Goal: Transaction & Acquisition: Obtain resource

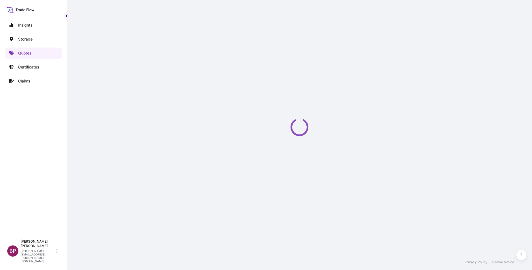
select select "Water"
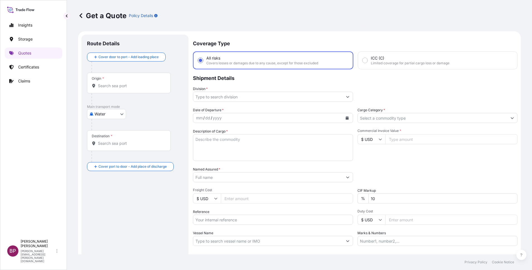
scroll to position [9, 0]
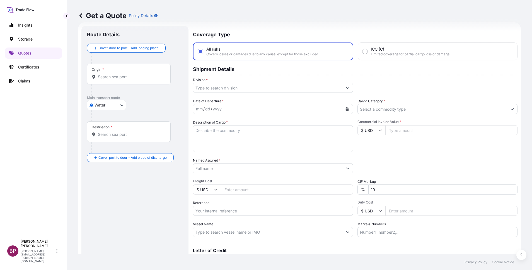
click at [413, 109] on input "Cargo Category *" at bounding box center [433, 109] width 150 height 10
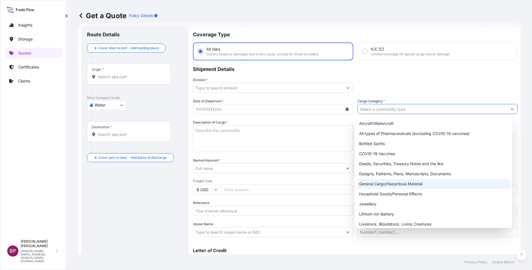
click at [399, 181] on div "General Cargo/Hazardous Material" at bounding box center [433, 184] width 153 height 10
type input "General Cargo/Hazardous Material"
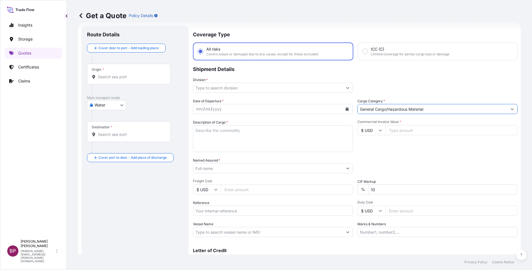
click at [315, 88] on input "Division *" at bounding box center [268, 88] width 150 height 10
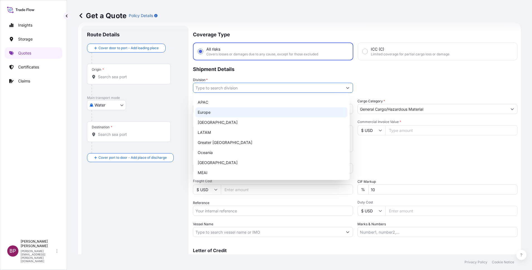
click at [230, 112] on div "Europe" at bounding box center [272, 112] width 152 height 10
type input "Europe"
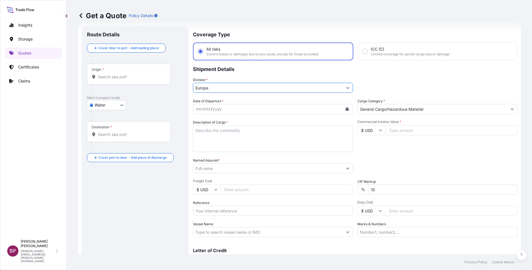
click at [225, 209] on input "Reference" at bounding box center [273, 210] width 160 height 10
paste input "BL:259005244 SSLS3236"
type input "BL:259005244 SSLS3236"
click at [268, 139] on textarea "Description of Cargo *" at bounding box center [273, 138] width 160 height 27
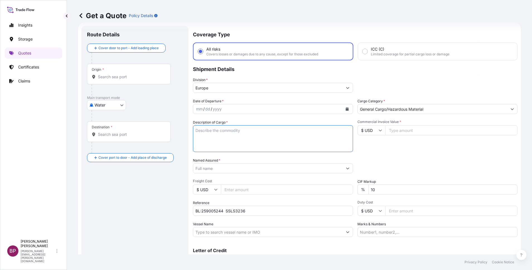
paste textarea "JAC RIJK AL RUSHAID CONTRACTING & SERVICES CO. LTD"
type textarea "JAC RIJK AL RUSHAID CONTRACTING & SERVICES CO. LTD"
click at [234, 169] on input "Named Assured *" at bounding box center [268, 168] width 150 height 10
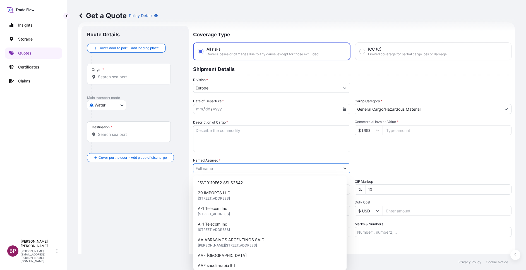
paste input "JAC RIJK AL RUSHAID CONTRACTING & SERVICES CO. LTD"
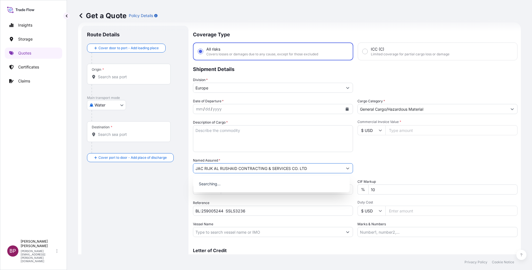
type input "JAC RIJK AL RUSHAID CONTRACTING & SERVICES CO. LTD"
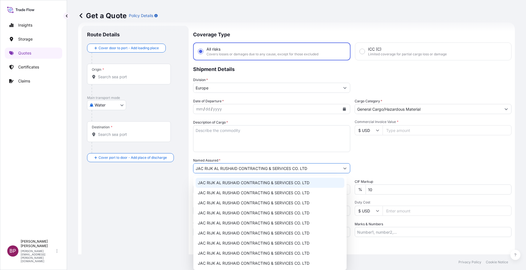
click at [252, 141] on textarea "Description of Cargo *" at bounding box center [271, 138] width 157 height 27
paste textarea "SPARE PARTS FOR CATERPILLAR"
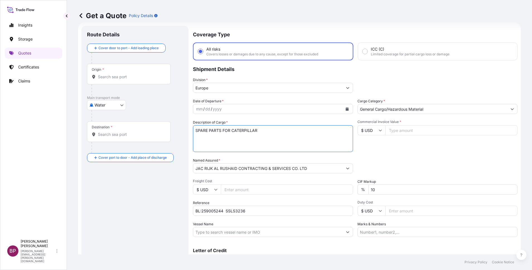
type textarea "SPARE PARTS FOR CATERPILLAR"
click at [374, 129] on input "$ USD" at bounding box center [372, 130] width 28 height 10
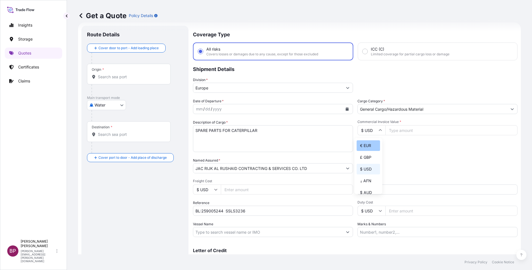
click at [369, 149] on div "€ EUR" at bounding box center [368, 145] width 23 height 11
type input "€ EUR"
click at [413, 131] on input "Commercial Invoice Value *" at bounding box center [452, 130] width 132 height 10
paste input "188542.12"
type input "188542.12"
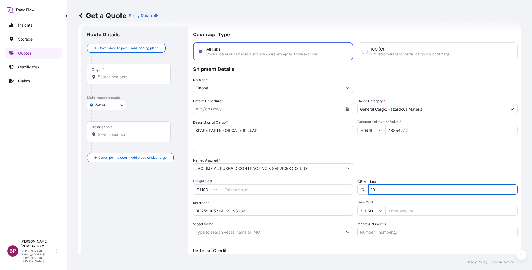
drag, startPoint x: 372, startPoint y: 188, endPoint x: 264, endPoint y: 195, distance: 107.7
click at [265, 195] on div "Date of Departure * mm / dd / yyyy Cargo Category * General Cargo/Hazardous Mat…" at bounding box center [355, 167] width 325 height 138
type input "0"
click at [346, 108] on icon "Calendar" at bounding box center [347, 108] width 3 height 3
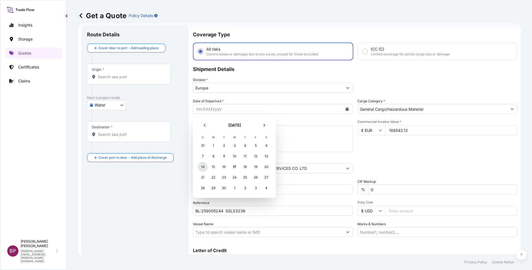
click at [202, 165] on div "14" at bounding box center [203, 167] width 10 height 10
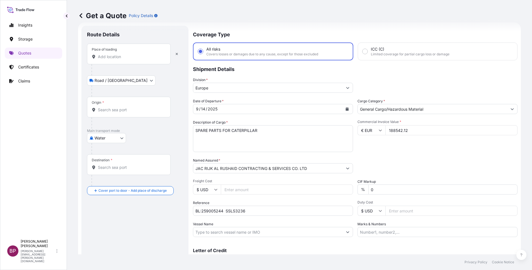
click at [119, 55] on input "Place of loading" at bounding box center [131, 57] width 66 height 6
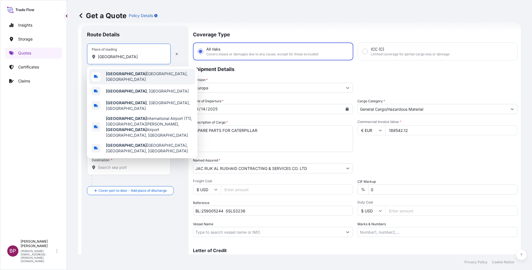
click at [129, 74] on span "[GEOGRAPHIC_DATA] [GEOGRAPHIC_DATA], [GEOGRAPHIC_DATA]" at bounding box center [149, 76] width 87 height 11
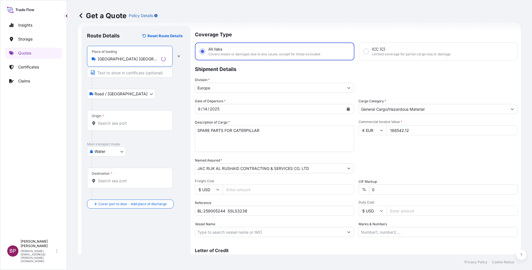
type input "[GEOGRAPHIC_DATA] [GEOGRAPHIC_DATA], [GEOGRAPHIC_DATA]"
click at [120, 127] on div "Origin *" at bounding box center [130, 120] width 86 height 21
click at [120, 126] on input "Origin *" at bounding box center [132, 123] width 68 height 6
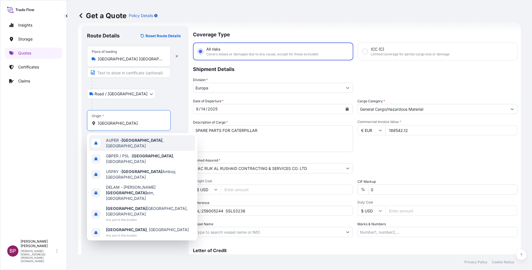
click at [145, 141] on span "AUPER - [GEOGRAPHIC_DATA] , [GEOGRAPHIC_DATA]" at bounding box center [149, 142] width 87 height 11
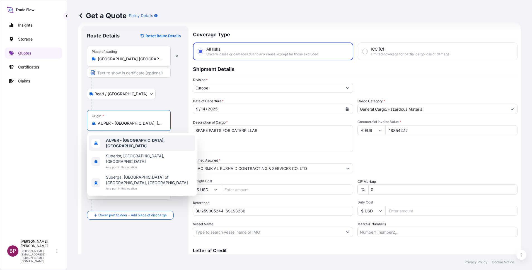
click at [172, 99] on div at bounding box center [138, 104] width 92 height 11
drag, startPoint x: 154, startPoint y: 126, endPoint x: 23, endPoint y: 110, distance: 131.8
click at [33, 115] on div "Insights Storage Quotes Certificates Claims BP [PERSON_NAME] Kurian [EMAIL_ADDR…" at bounding box center [266, 135] width 532 height 270
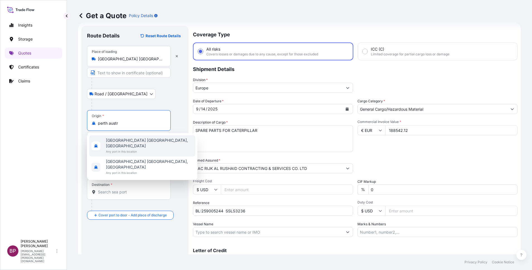
click at [135, 148] on span "Any port in this location" at bounding box center [149, 151] width 87 height 6
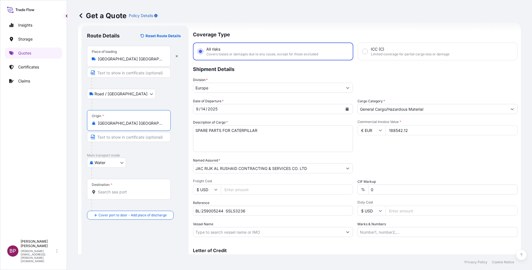
type input "[GEOGRAPHIC_DATA] [GEOGRAPHIC_DATA], [GEOGRAPHIC_DATA]"
click at [131, 193] on input "Destination *" at bounding box center [131, 192] width 66 height 6
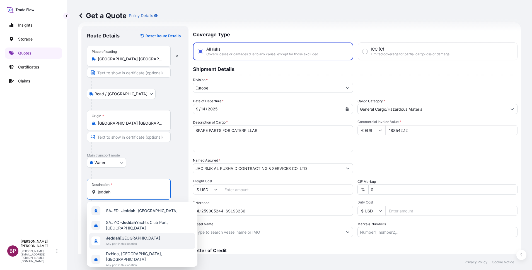
click at [137, 237] on span "Jeddah [GEOGRAPHIC_DATA]" at bounding box center [133, 238] width 54 height 6
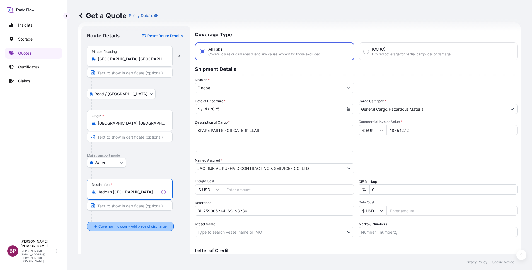
type input "Jeddah [GEOGRAPHIC_DATA]"
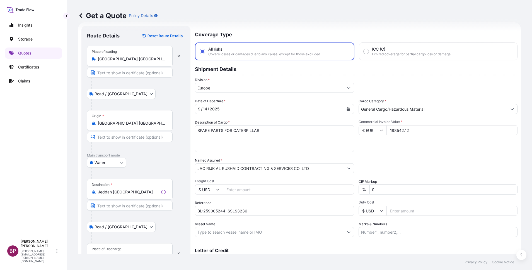
click at [118, 247] on div "Place of Discharge" at bounding box center [107, 248] width 30 height 4
click at [118, 253] on input "Place of Discharge" at bounding box center [132, 256] width 68 height 6
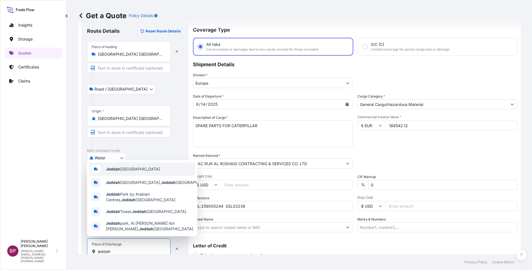
click at [138, 166] on span "Jeddah [GEOGRAPHIC_DATA]" at bounding box center [133, 169] width 54 height 6
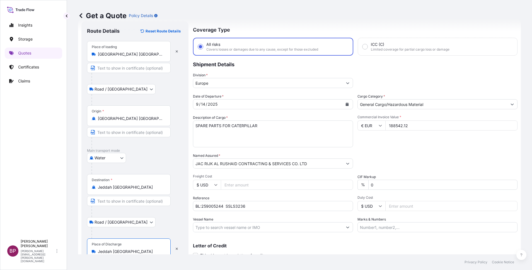
scroll to position [39, 0]
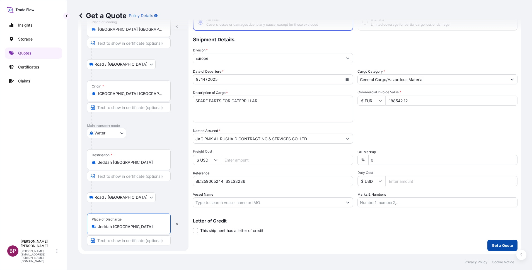
type input "Jeddah [GEOGRAPHIC_DATA]"
click at [498, 241] on button "Get a Quote" at bounding box center [503, 244] width 30 height 11
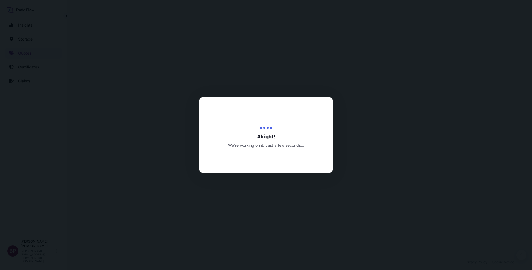
select select "Road / [GEOGRAPHIC_DATA]"
select select "Water"
select select "Road / [GEOGRAPHIC_DATA]"
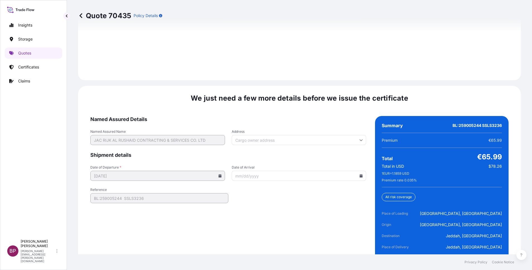
scroll to position [856, 0]
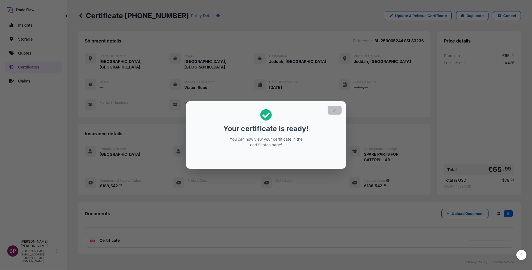
click at [334, 110] on icon "button" at bounding box center [334, 109] width 5 height 5
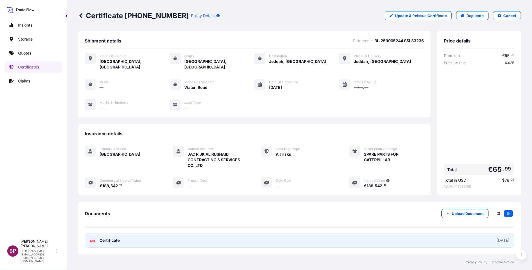
click at [112, 237] on span "Certificate" at bounding box center [110, 240] width 20 height 6
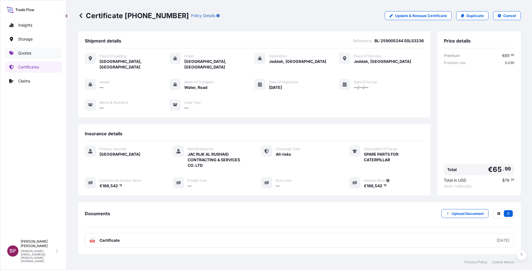
click at [24, 53] on p "Quotes" at bounding box center [24, 53] width 13 height 6
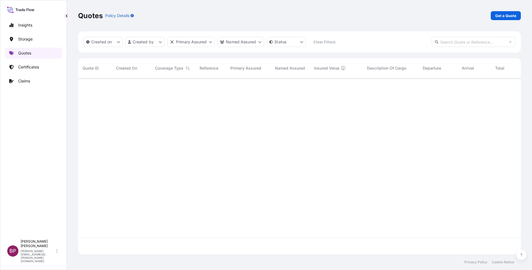
scroll to position [172, 437]
click at [517, 14] on link "Get a Quote" at bounding box center [506, 15] width 30 height 9
select select "Water"
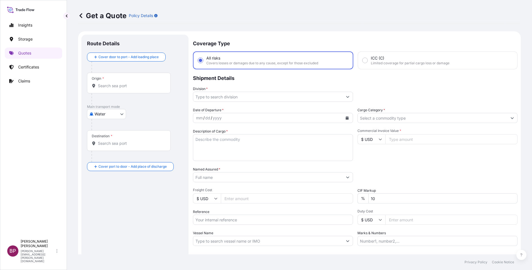
scroll to position [9, 0]
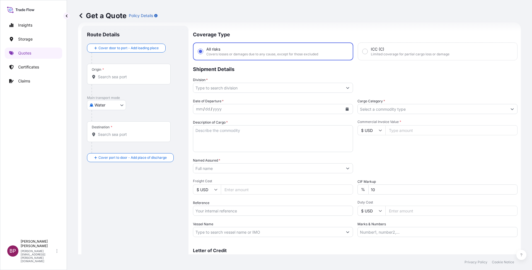
click at [425, 109] on input "Cargo Category *" at bounding box center [433, 109] width 150 height 10
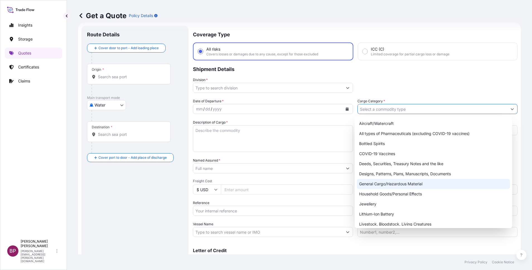
click at [390, 186] on div "General Cargo/Hazardous Material" at bounding box center [433, 184] width 153 height 10
type input "General Cargo/Hazardous Material"
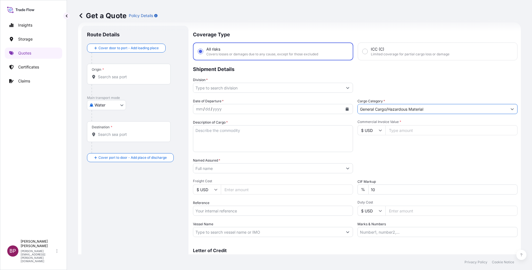
click at [285, 89] on input "Division *" at bounding box center [268, 88] width 150 height 10
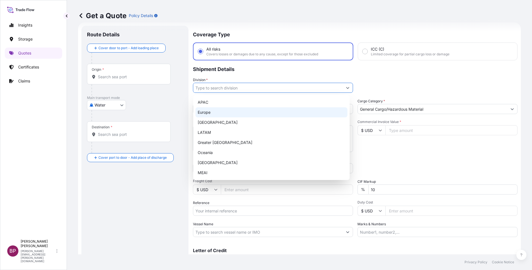
click at [225, 111] on div "Europe" at bounding box center [272, 112] width 152 height 10
type input "Europe"
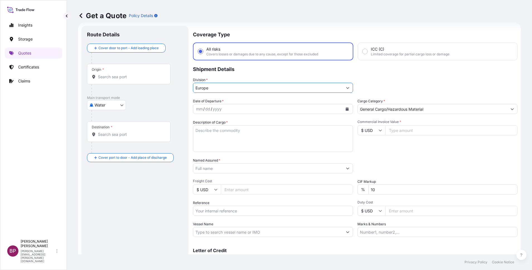
click at [229, 214] on input "Reference" at bounding box center [273, 210] width 160 height 10
paste input "SSLS3232"
type input "SSLS3232"
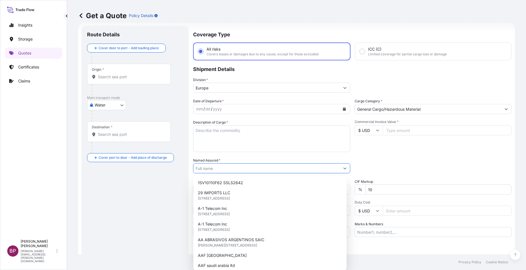
drag, startPoint x: 237, startPoint y: 168, endPoint x: 251, endPoint y: 174, distance: 15.5
click at [237, 168] on input "Named Assured *" at bounding box center [266, 168] width 147 height 10
paste input "AL OBEIKAN AGC FOR GLASS L.L.C"
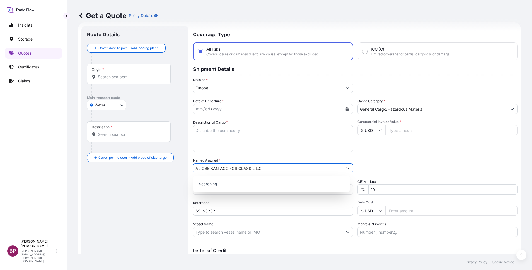
type input "AL OBEIKAN AGC FOR GLASS L.L.C"
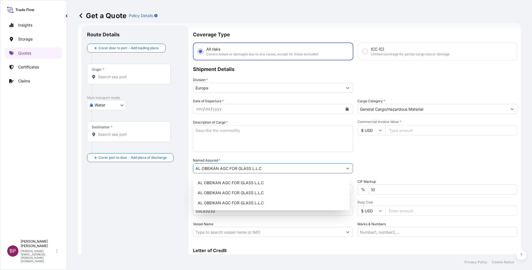
click at [241, 138] on textarea "Description of Cargo *" at bounding box center [273, 138] width 160 height 27
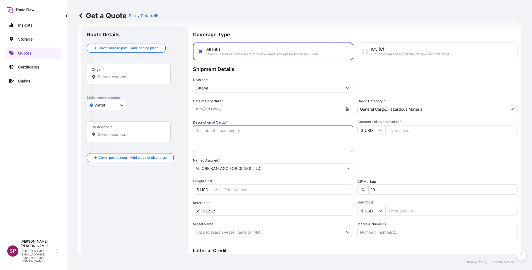
paste textarea "CLEAR GLASS"
type textarea "CLEAR GLASS"
click at [395, 130] on input "Commercial Invoice Value *" at bounding box center [452, 130] width 132 height 10
paste input "98316.40"
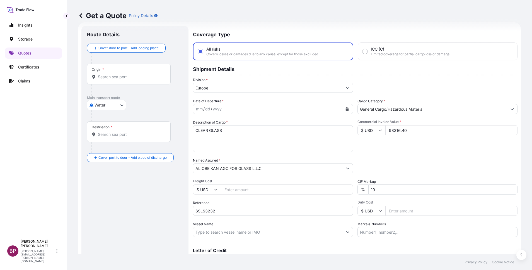
type input "98316.40"
drag, startPoint x: 337, startPoint y: 189, endPoint x: 310, endPoint y: 188, distance: 26.5
click at [310, 188] on div "Date of Departure * mm / dd / yyyy Cargo Category * General Cargo/Hazardous Mat…" at bounding box center [355, 167] width 325 height 138
type input "0"
click at [343, 111] on button "Calendar" at bounding box center [347, 108] width 9 height 9
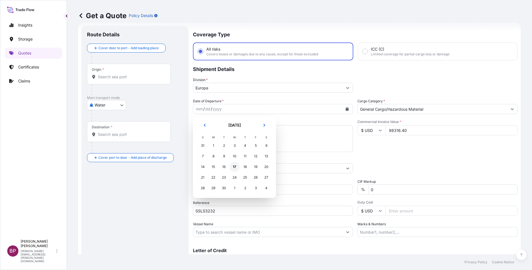
click at [234, 166] on div "17" at bounding box center [235, 167] width 10 height 10
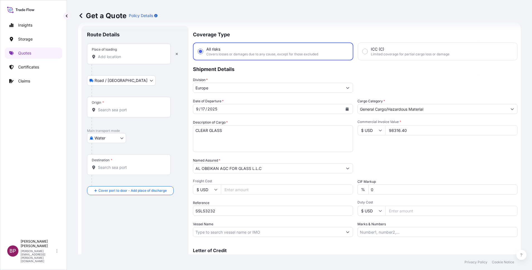
click at [129, 58] on input "Place of loading" at bounding box center [131, 57] width 66 height 6
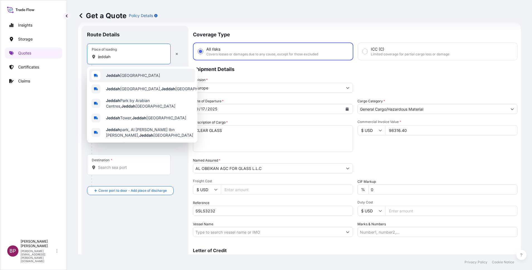
click at [136, 78] on span "Jeddah [GEOGRAPHIC_DATA]" at bounding box center [133, 76] width 54 height 6
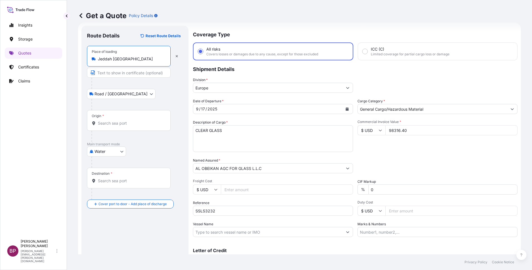
type input "Jeddah [GEOGRAPHIC_DATA]"
click at [121, 122] on input "Origin *" at bounding box center [131, 123] width 66 height 6
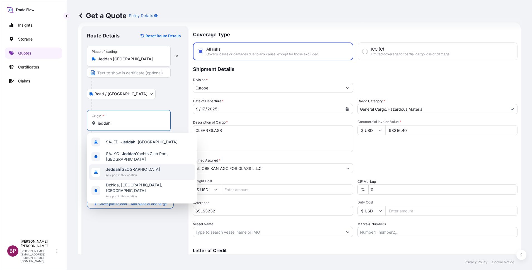
click at [136, 173] on span "Any port in this location" at bounding box center [133, 175] width 54 height 6
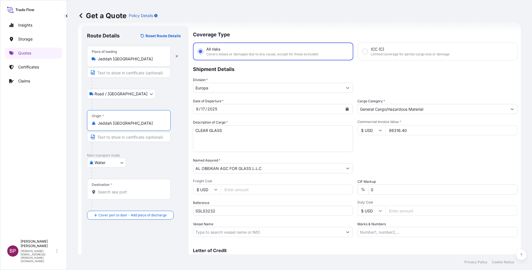
type input "Jeddah [GEOGRAPHIC_DATA]"
click at [125, 189] on input "Destination *" at bounding box center [131, 192] width 66 height 6
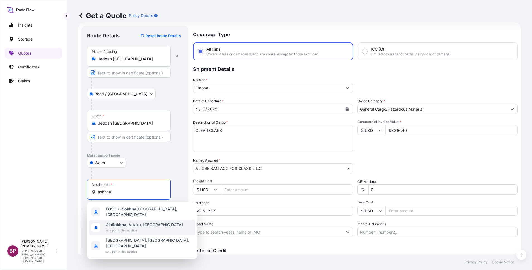
click at [135, 222] on span "Ain Sokhna , [GEOGRAPHIC_DATA], [GEOGRAPHIC_DATA]" at bounding box center [144, 225] width 77 height 6
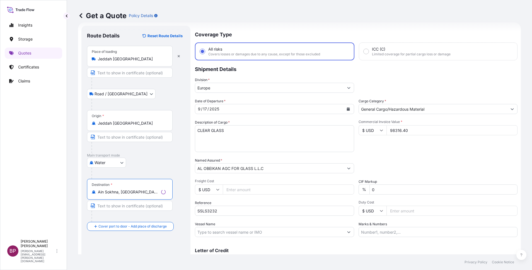
type input "Ain Sokhna, [GEOGRAPHIC_DATA], [GEOGRAPHIC_DATA]"
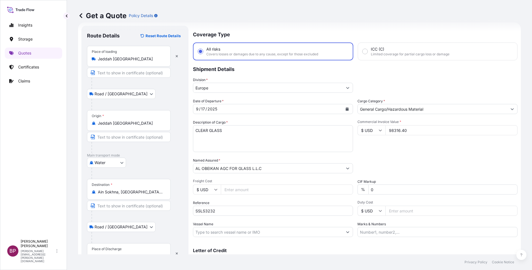
click at [123, 249] on div "Place of Discharge" at bounding box center [129, 253] width 84 height 21
click at [123, 253] on input "Place of Discharge" at bounding box center [131, 256] width 66 height 6
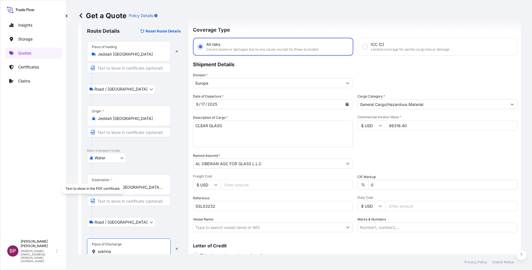
scroll to position [37, 0]
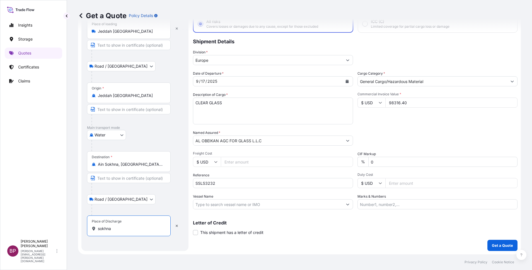
click at [134, 230] on input "sokhna" at bounding box center [131, 228] width 66 height 6
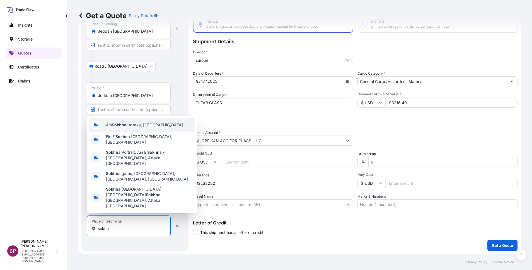
click at [153, 131] on div "Ain Sokhn a, Attaka, [GEOGRAPHIC_DATA]" at bounding box center [142, 124] width 106 height 13
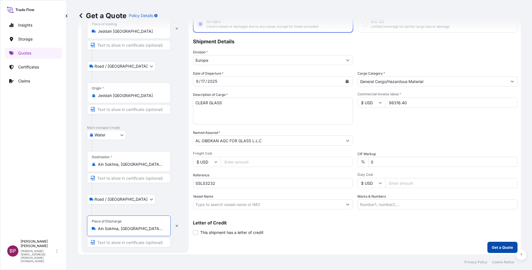
type input "Ain Sokhna, [GEOGRAPHIC_DATA], [GEOGRAPHIC_DATA]"
click at [499, 248] on p "Get a Quote" at bounding box center [502, 247] width 21 height 6
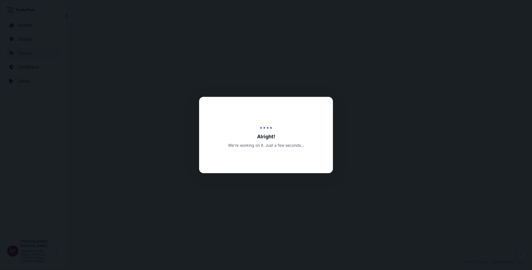
select select "Road / [GEOGRAPHIC_DATA]"
select select "Water"
select select "Road / [GEOGRAPHIC_DATA]"
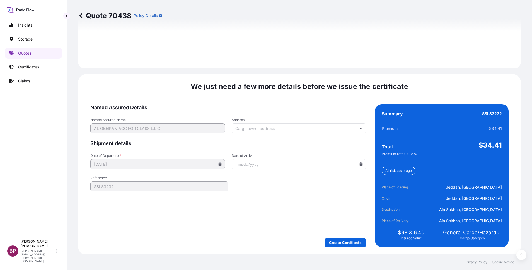
scroll to position [827, 0]
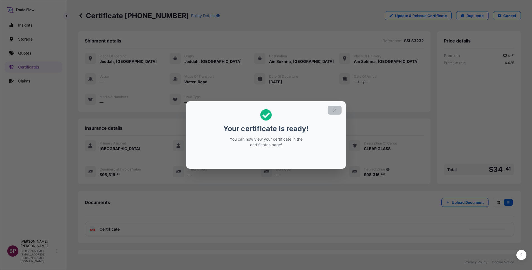
click at [335, 111] on icon "button" at bounding box center [334, 109] width 3 height 3
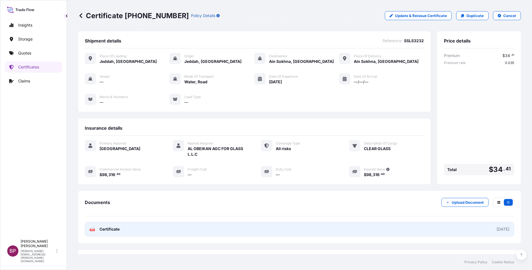
click at [120, 228] on link "PDF Certificate [DATE]" at bounding box center [300, 229] width 430 height 15
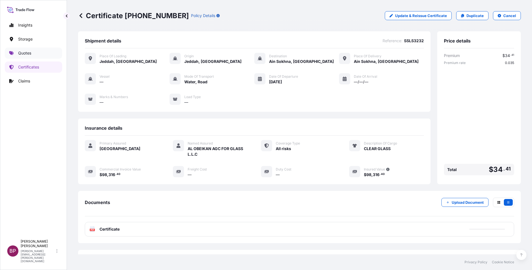
click at [30, 54] on p "Quotes" at bounding box center [24, 53] width 13 height 6
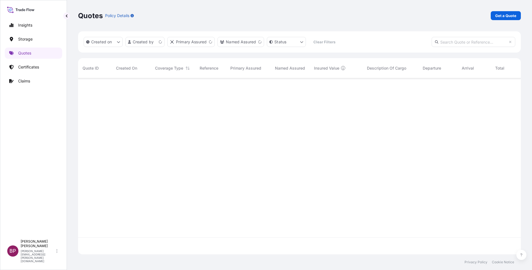
scroll to position [172, 437]
click at [507, 17] on p "Get a Quote" at bounding box center [506, 16] width 21 height 6
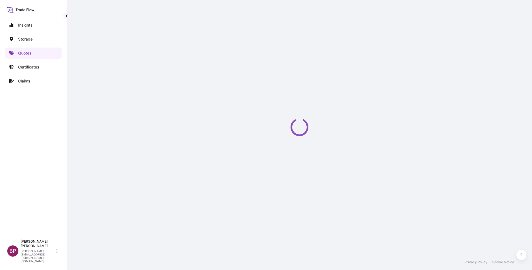
select select "Water"
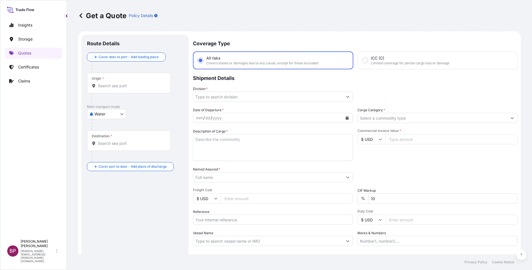
scroll to position [9, 0]
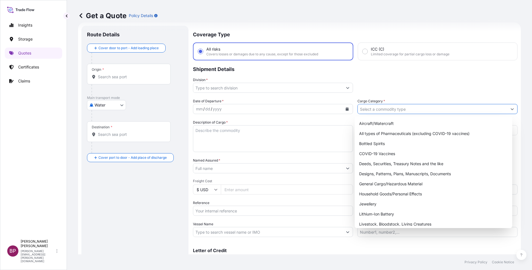
click at [403, 107] on input "Cargo Category *" at bounding box center [433, 109] width 150 height 10
click at [395, 186] on div "General Cargo/Hazardous Material" at bounding box center [433, 184] width 153 height 10
type input "General Cargo/Hazardous Material"
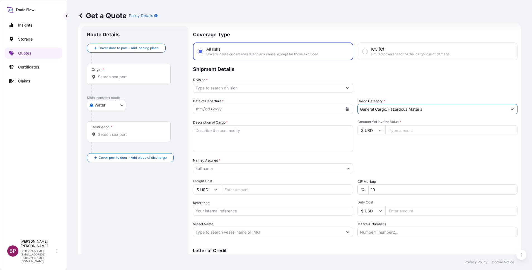
click at [344, 90] on button "Show suggestions" at bounding box center [348, 88] width 10 height 10
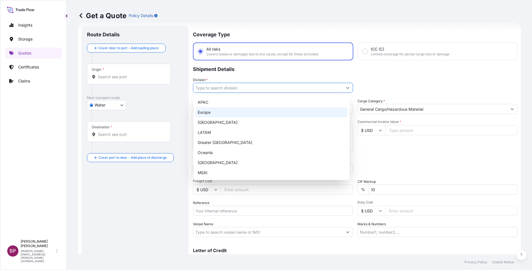
click at [232, 112] on div "Europe" at bounding box center [272, 112] width 152 height 10
type input "Europe"
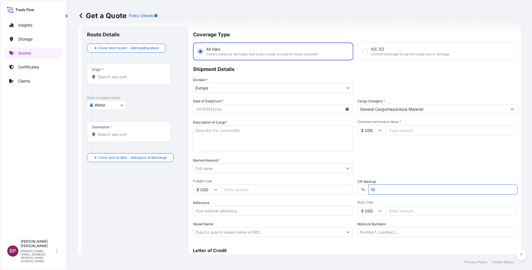
drag, startPoint x: 383, startPoint y: 191, endPoint x: 220, endPoint y: 188, distance: 163.3
click at [259, 188] on div "Date of Departure * mm / dd / yyyy Cargo Category * General Cargo/Hazardous Mat…" at bounding box center [355, 167] width 325 height 138
type input "0"
click at [373, 131] on input "$ USD" at bounding box center [372, 130] width 28 height 10
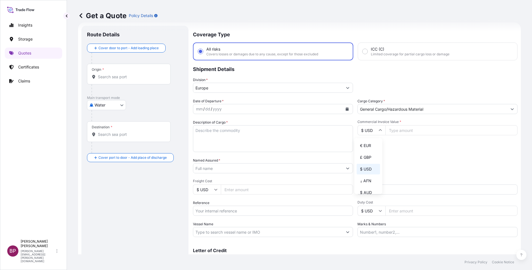
click at [367, 150] on div "€ EUR" at bounding box center [368, 145] width 23 height 11
type input "€ EUR"
click at [405, 133] on input "Commercial Invoice Value *" at bounding box center [452, 130] width 132 height 10
paste input "24549.68"
type input "24549.68"
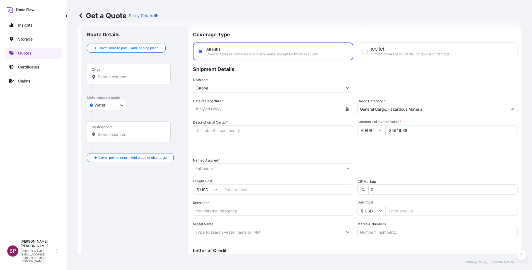
click at [345, 111] on button "Calendar" at bounding box center [347, 108] width 9 height 9
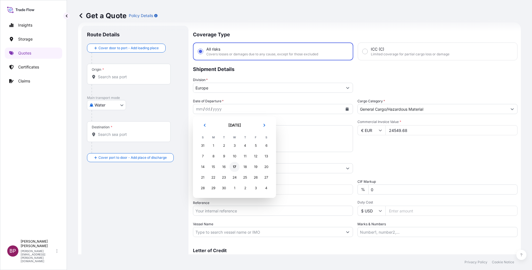
click at [235, 165] on div "17" at bounding box center [235, 167] width 10 height 10
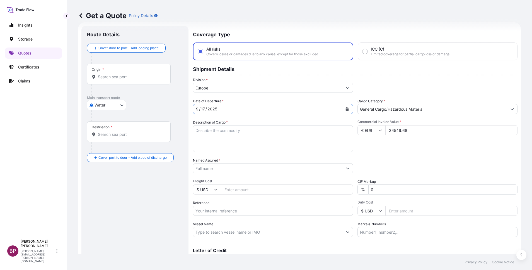
click at [235, 171] on input "Named Assured *" at bounding box center [268, 168] width 150 height 10
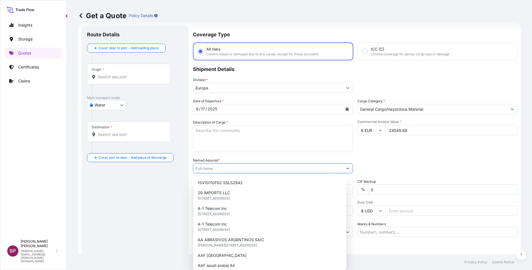
paste input "NESMA ORBIT FOR IND PROJECTS & COM."
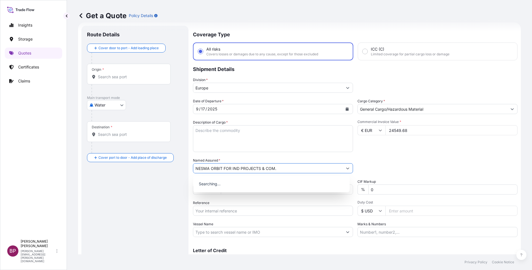
type input "NESMA ORBIT FOR IND PROJECTS & COM."
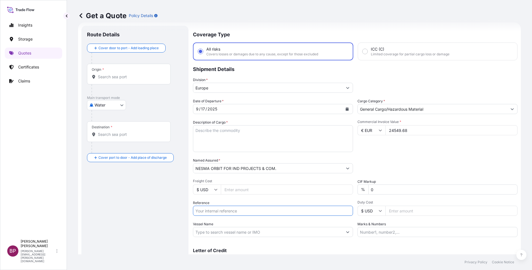
click at [241, 212] on input "Reference" at bounding box center [273, 210] width 160 height 10
paste input "GEN191385"
type input "GEN191385"
click at [265, 142] on textarea "Description of Cargo *" at bounding box center [273, 138] width 160 height 27
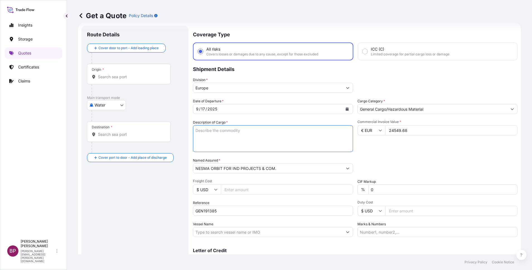
paste textarea "CERAMIC TILES"
type textarea "CERAMIC TILES"
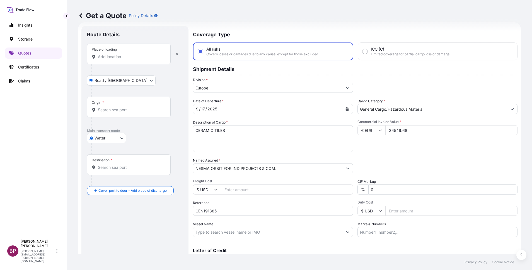
click at [122, 55] on input "Place of loading" at bounding box center [131, 57] width 66 height 6
paste input "GENOA"
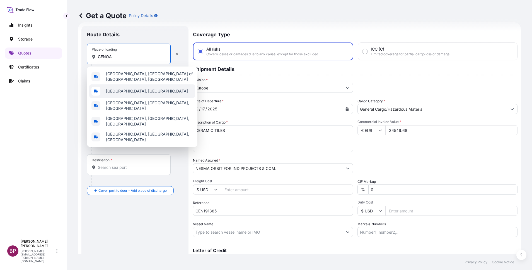
click at [128, 89] on div "[GEOGRAPHIC_DATA], [GEOGRAPHIC_DATA]" at bounding box center [142, 90] width 106 height 13
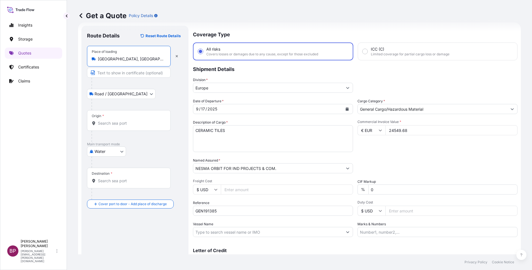
type input "[GEOGRAPHIC_DATA], [GEOGRAPHIC_DATA]"
click at [121, 120] on div "Origin *" at bounding box center [129, 120] width 84 height 21
click at [121, 120] on input "Origin *" at bounding box center [131, 123] width 66 height 6
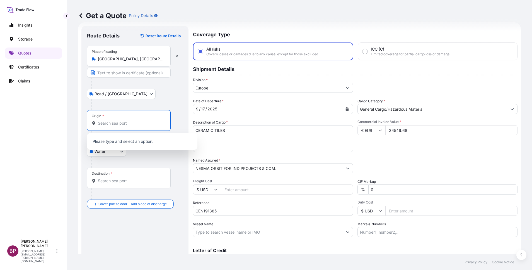
paste input "GENOA"
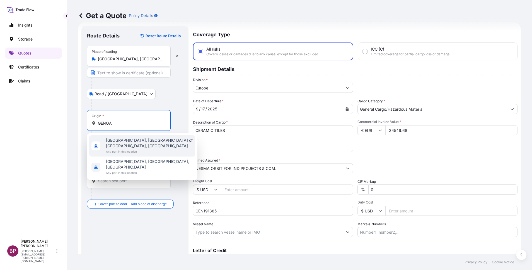
click at [145, 141] on span "[GEOGRAPHIC_DATA], [GEOGRAPHIC_DATA] of [GEOGRAPHIC_DATA], [GEOGRAPHIC_DATA]" at bounding box center [149, 142] width 87 height 11
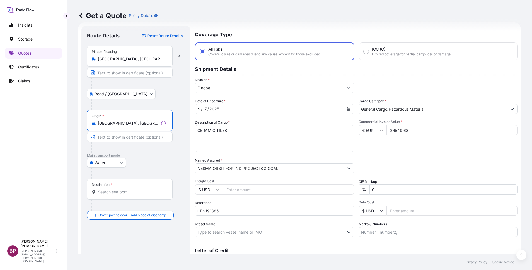
type input "[GEOGRAPHIC_DATA], [GEOGRAPHIC_DATA] of [GEOGRAPHIC_DATA], [GEOGRAPHIC_DATA]"
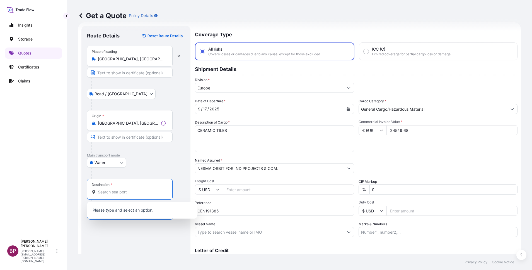
click at [128, 191] on input "Destination *" at bounding box center [132, 192] width 68 height 6
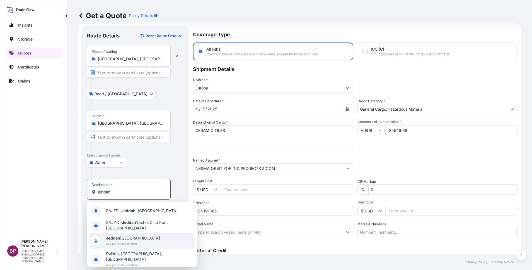
click at [131, 239] on span "Jeddah [GEOGRAPHIC_DATA]" at bounding box center [133, 238] width 54 height 6
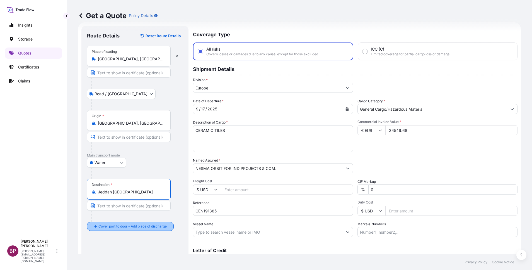
type input "Jeddah [GEOGRAPHIC_DATA]"
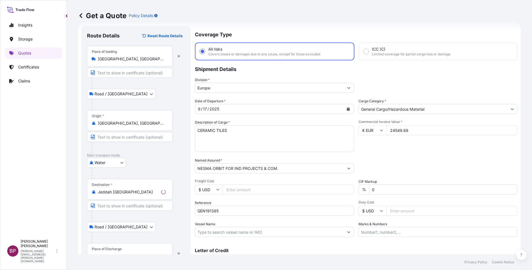
click at [126, 250] on div "Place of Discharge" at bounding box center [130, 253] width 86 height 21
click at [126, 253] on input "Place of Discharge" at bounding box center [132, 256] width 68 height 6
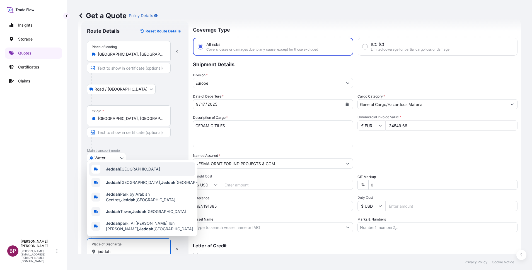
click at [135, 166] on span "Jeddah [GEOGRAPHIC_DATA]" at bounding box center [133, 169] width 54 height 6
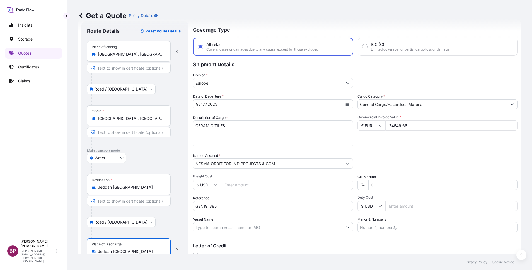
scroll to position [39, 0]
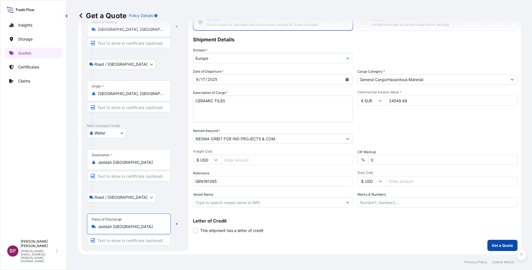
type input "Jeddah [GEOGRAPHIC_DATA]"
click at [492, 244] on p "Get a Quote" at bounding box center [502, 245] width 21 height 6
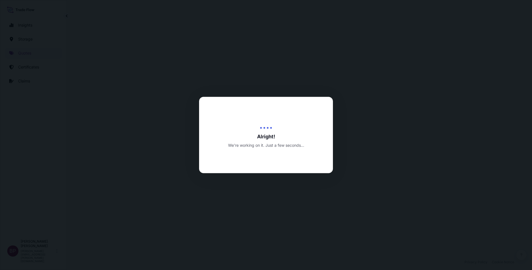
select select "Road / [GEOGRAPHIC_DATA]"
select select "Water"
select select "Road / [GEOGRAPHIC_DATA]"
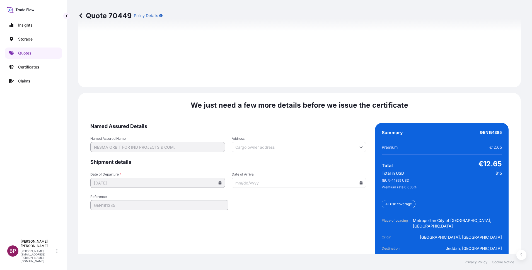
scroll to position [856, 0]
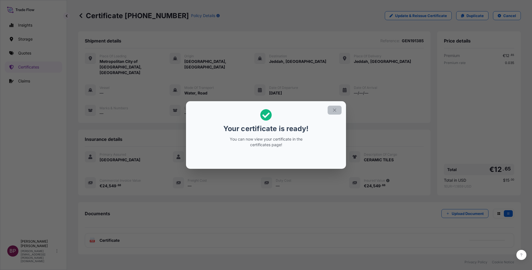
click at [332, 106] on button "button" at bounding box center [335, 109] width 14 height 9
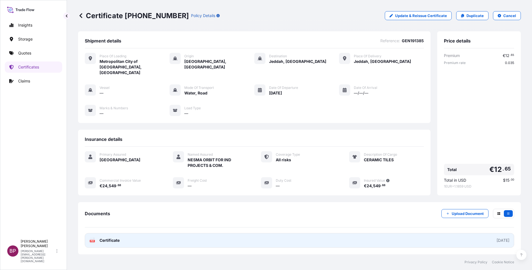
click at [115, 237] on span "Certificate" at bounding box center [110, 240] width 20 height 6
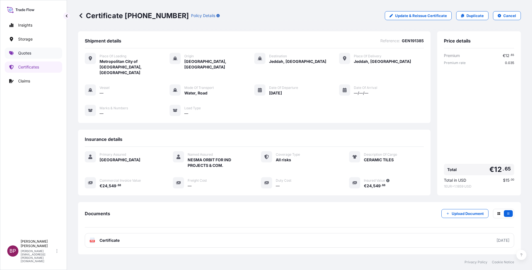
click at [20, 52] on p "Quotes" at bounding box center [24, 53] width 13 height 6
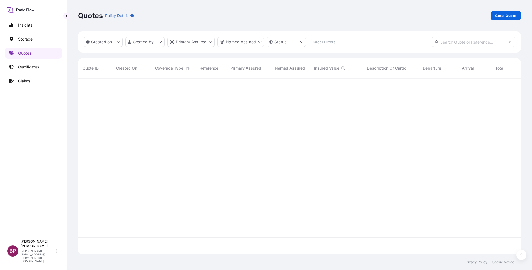
scroll to position [172, 437]
click at [504, 14] on p "Get a Quote" at bounding box center [506, 16] width 21 height 6
select select "Water"
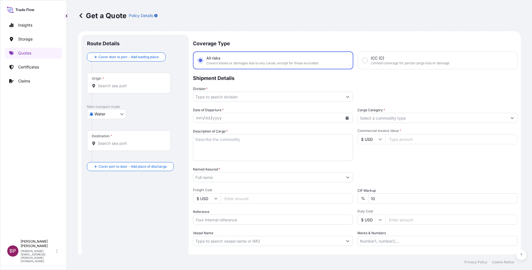
scroll to position [9, 0]
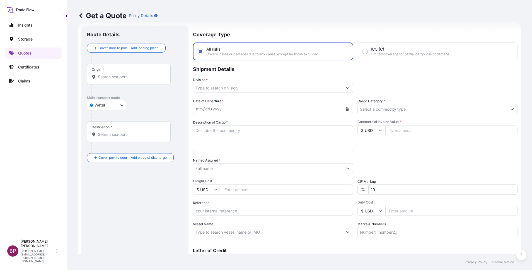
click at [248, 149] on textarea "Description of Cargo *" at bounding box center [273, 138] width 160 height 27
paste textarea "Rigid LVT"
type textarea "Rigid LVT"
click at [273, 191] on input "Freight Cost" at bounding box center [287, 189] width 132 height 10
click at [395, 111] on input "Cargo Category *" at bounding box center [433, 109] width 150 height 10
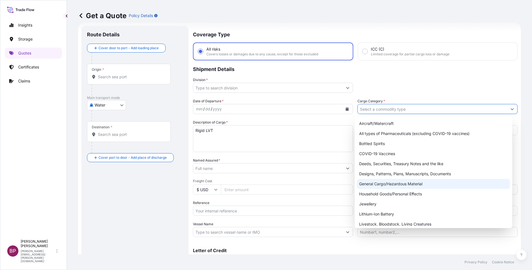
click at [395, 185] on div "General Cargo/Hazardous Material" at bounding box center [433, 184] width 153 height 10
type input "General Cargo/Hazardous Material"
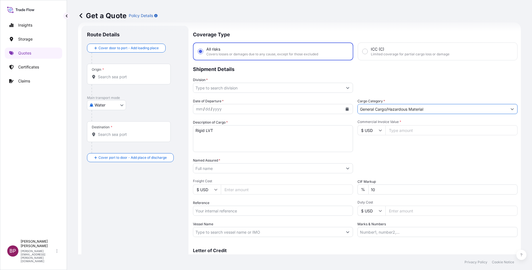
click at [344, 89] on button "Show suggestions" at bounding box center [348, 88] width 10 height 10
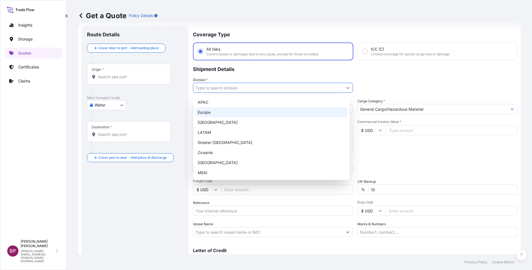
click at [251, 115] on div "Europe" at bounding box center [272, 112] width 152 height 10
type input "Europe"
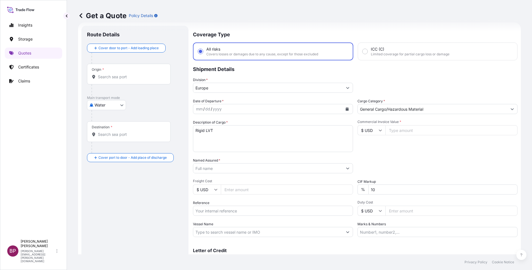
drag, startPoint x: 400, startPoint y: 133, endPoint x: 404, endPoint y: 148, distance: 16.1
click at [400, 132] on input "Commercial Invoice Value *" at bounding box center [452, 130] width 132 height 10
paste input "48163.57"
type input "48163.57"
drag, startPoint x: 387, startPoint y: 189, endPoint x: 284, endPoint y: 184, distance: 103.1
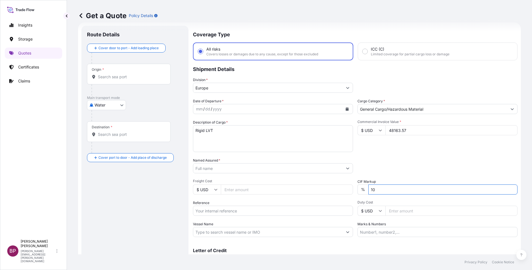
click at [304, 183] on div "Date of Departure * mm / dd / yyyy Cargo Category * General Cargo/Hazardous Mat…" at bounding box center [355, 167] width 325 height 138
type input "0"
click at [408, 159] on div "Packing Category Type to search a container mode Please select a primary mode o…" at bounding box center [438, 165] width 160 height 16
click at [220, 167] on input "Named Assured *" at bounding box center [268, 168] width 150 height 10
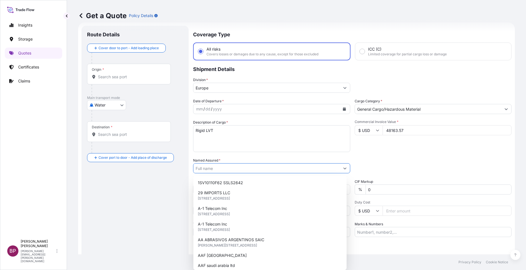
paste input "INNOVATIVE FLOORING MANUFACTURING COMPANY-TARKETT [GEOGRAPHIC_DATA]"
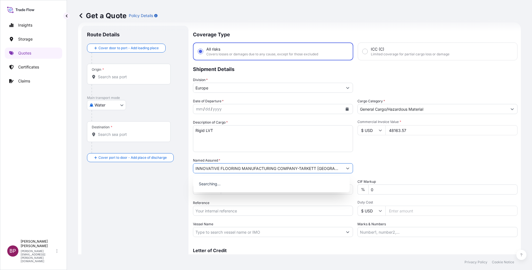
type input "INNOVATIVE FLOORING MANUFACTURING COMPANY-TARKETT [GEOGRAPHIC_DATA]"
click at [371, 164] on div "Packing Category Type to search a container mode Please select a primary mode o…" at bounding box center [438, 165] width 160 height 16
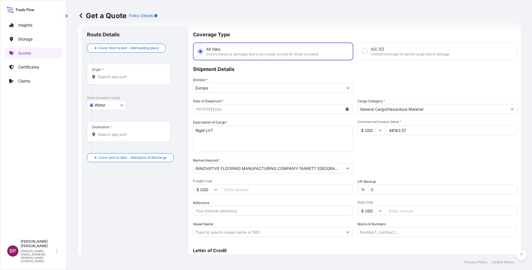
click at [346, 109] on icon "Calendar" at bounding box center [347, 108] width 3 height 3
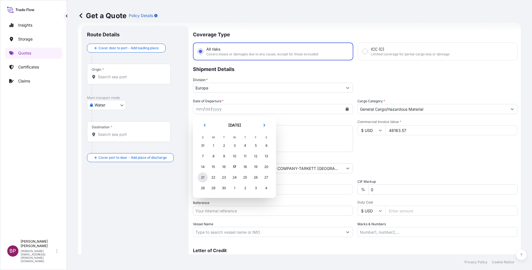
click at [206, 176] on div "21" at bounding box center [203, 177] width 10 height 10
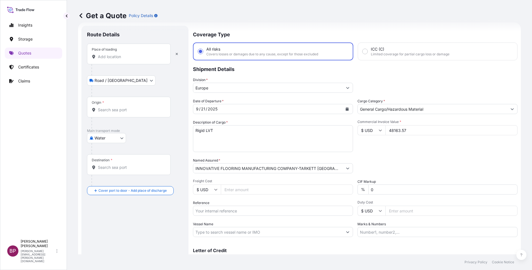
click at [123, 56] on input "Place of loading" at bounding box center [131, 57] width 66 height 6
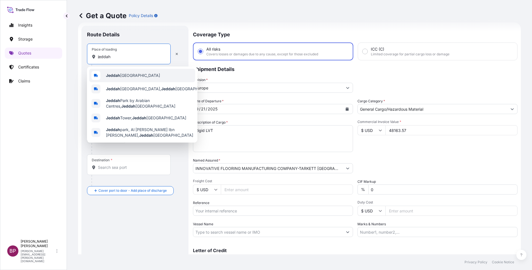
click at [126, 74] on span "Jeddah [GEOGRAPHIC_DATA]" at bounding box center [133, 76] width 54 height 6
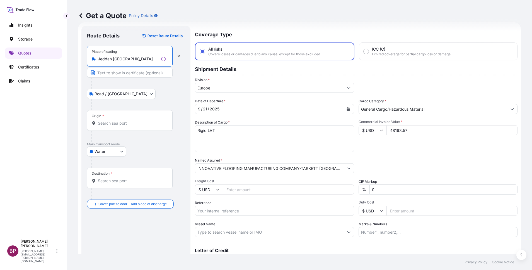
type input "Jeddah [GEOGRAPHIC_DATA]"
drag, startPoint x: 129, startPoint y: 120, endPoint x: 115, endPoint y: 119, distance: 14.0
click at [129, 121] on input "Origin *" at bounding box center [132, 123] width 68 height 6
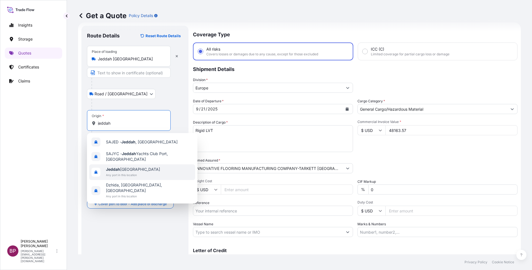
click at [134, 171] on span "Jeddah [GEOGRAPHIC_DATA]" at bounding box center [133, 169] width 54 height 6
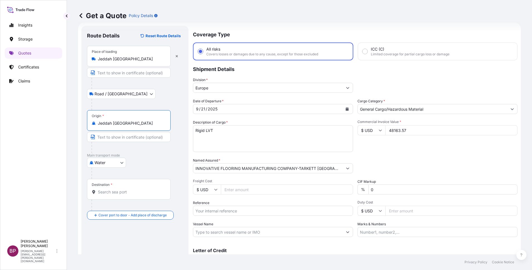
type input "Jeddah [GEOGRAPHIC_DATA]"
click at [127, 193] on input "Destination *" at bounding box center [131, 192] width 66 height 6
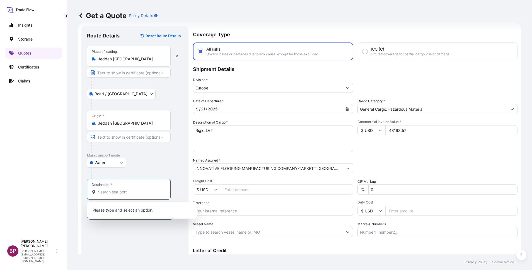
paste input "Sokhna"
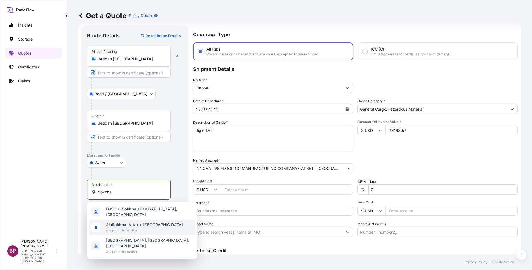
click at [140, 224] on span "Ain Sokhna , [GEOGRAPHIC_DATA], [GEOGRAPHIC_DATA]" at bounding box center [144, 225] width 77 height 6
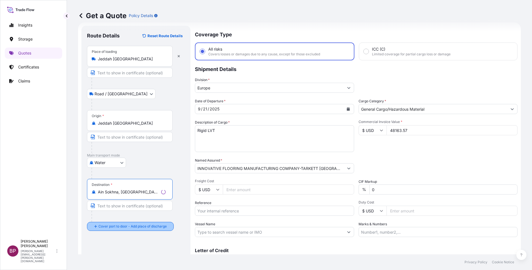
type input "Ain Sokhna, [GEOGRAPHIC_DATA], [GEOGRAPHIC_DATA]"
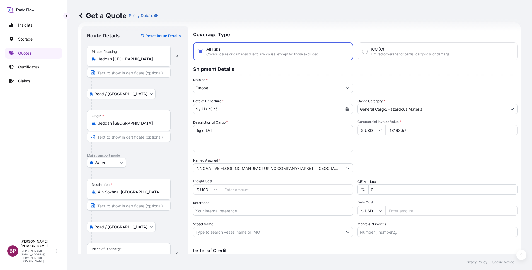
drag, startPoint x: 117, startPoint y: 247, endPoint x: 123, endPoint y: 245, distance: 6.3
click at [117, 247] on div "Place of Discharge" at bounding box center [107, 248] width 30 height 4
click at [125, 249] on div "Place of Discharge" at bounding box center [129, 253] width 84 height 21
click at [125, 253] on input "Place of Discharge" at bounding box center [131, 256] width 66 height 6
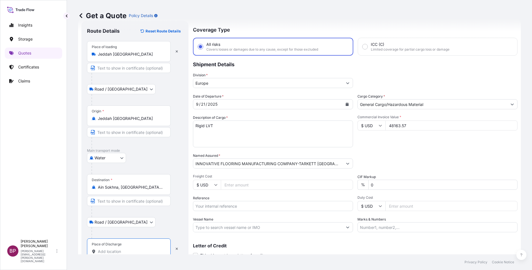
paste input "Sokhna"
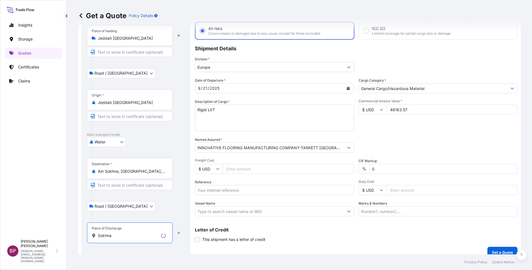
scroll to position [37, 0]
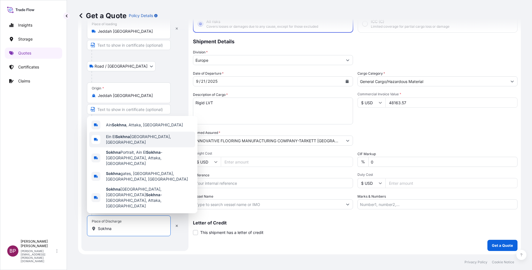
click at [145, 145] on span "Ein El Sokhna Port, [GEOGRAPHIC_DATA]" at bounding box center [149, 139] width 87 height 11
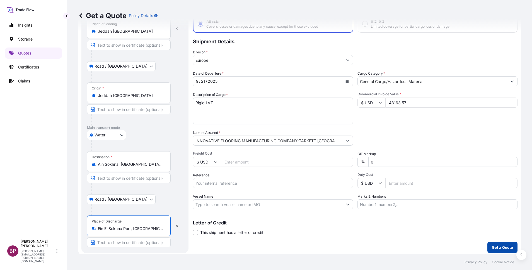
type input "Ein El Sokhna Port, [GEOGRAPHIC_DATA]"
click at [501, 244] on p "Get a Quote" at bounding box center [502, 247] width 21 height 6
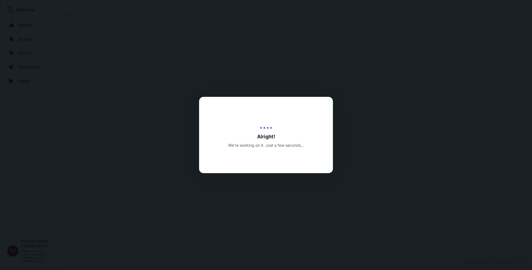
select select "Road / [GEOGRAPHIC_DATA]"
select select "Water"
select select "Road / [GEOGRAPHIC_DATA]"
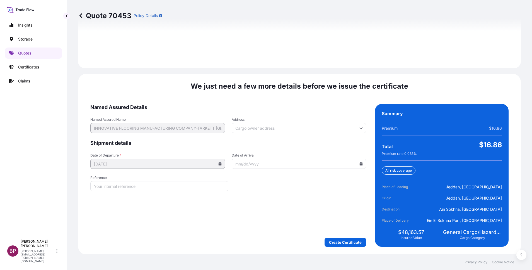
scroll to position [827, 0]
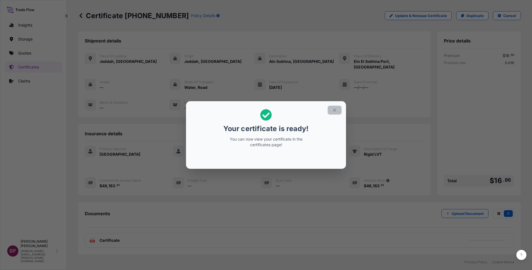
click at [332, 111] on icon "button" at bounding box center [334, 109] width 5 height 5
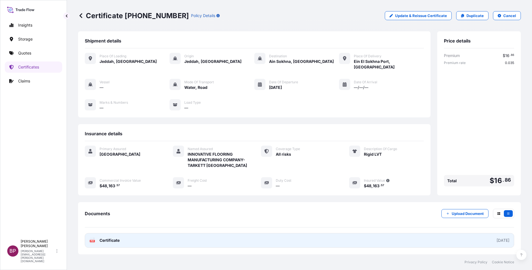
click at [119, 237] on span "Certificate" at bounding box center [110, 240] width 20 height 6
